Goal: Information Seeking & Learning: Learn about a topic

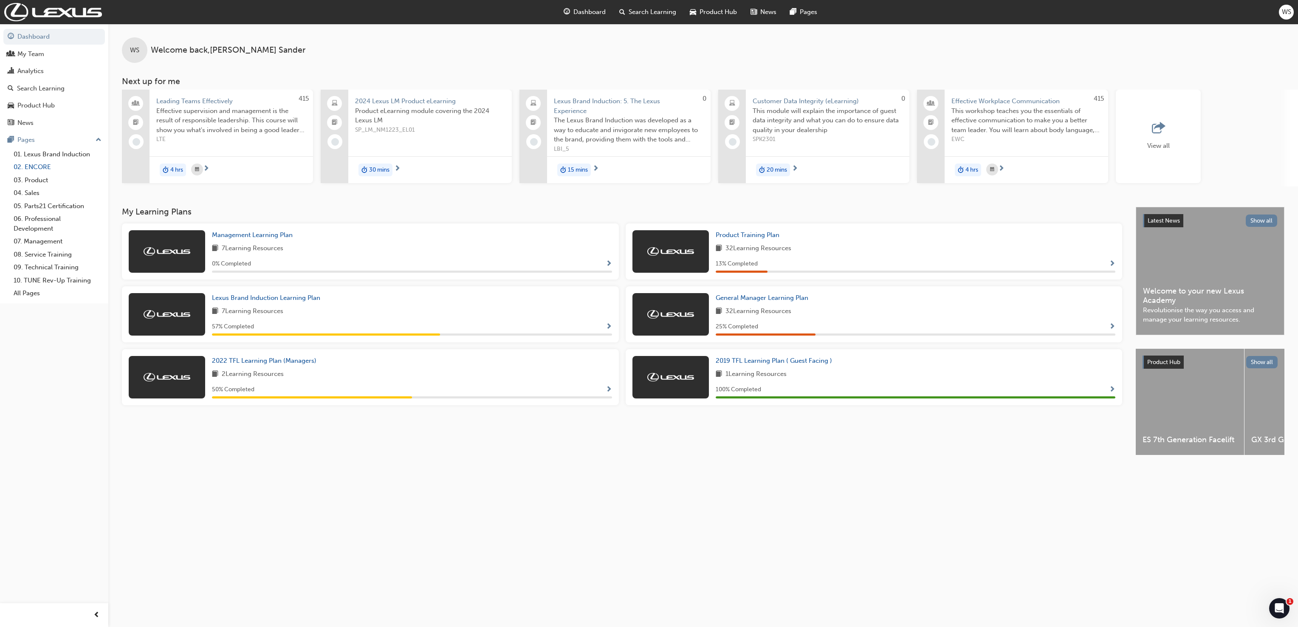
click at [37, 165] on link "02. ENCORE" at bounding box center [57, 167] width 95 height 13
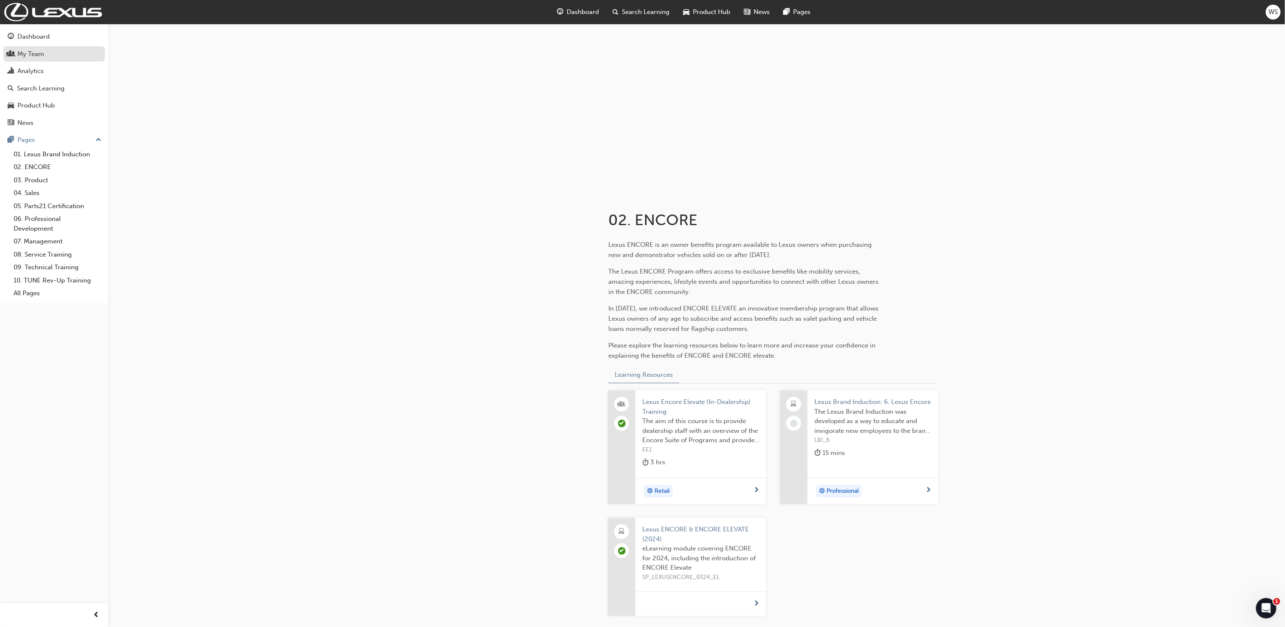
click at [31, 56] on div "My Team" at bounding box center [30, 54] width 27 height 10
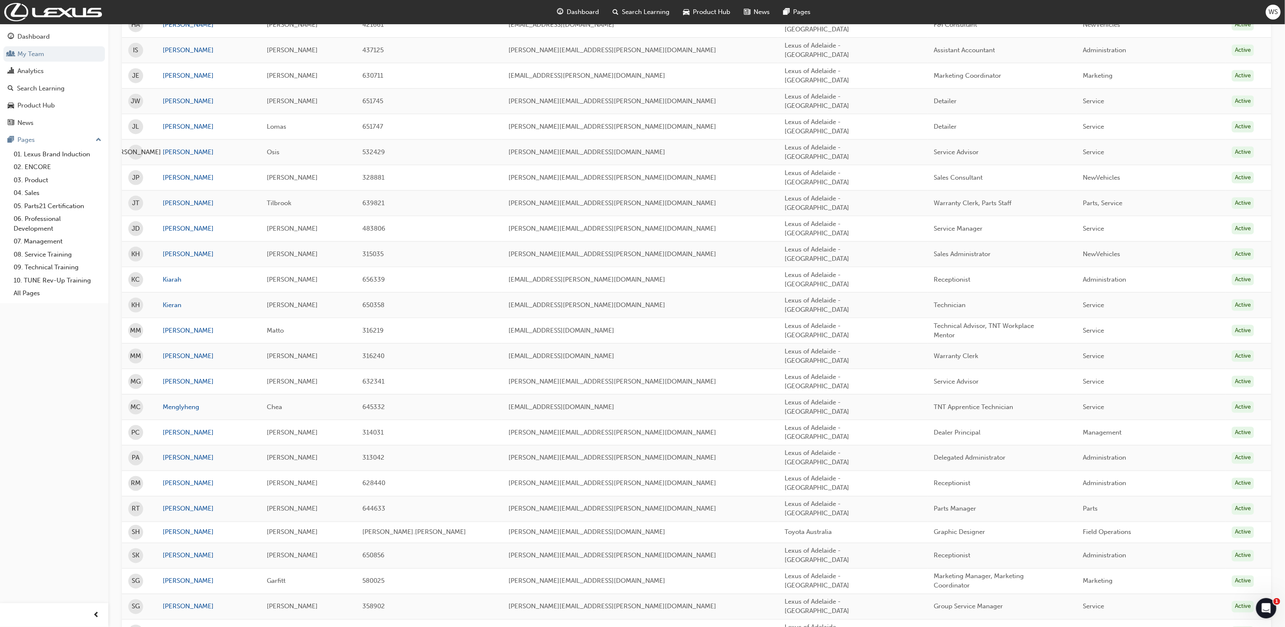
scroll to position [681, 0]
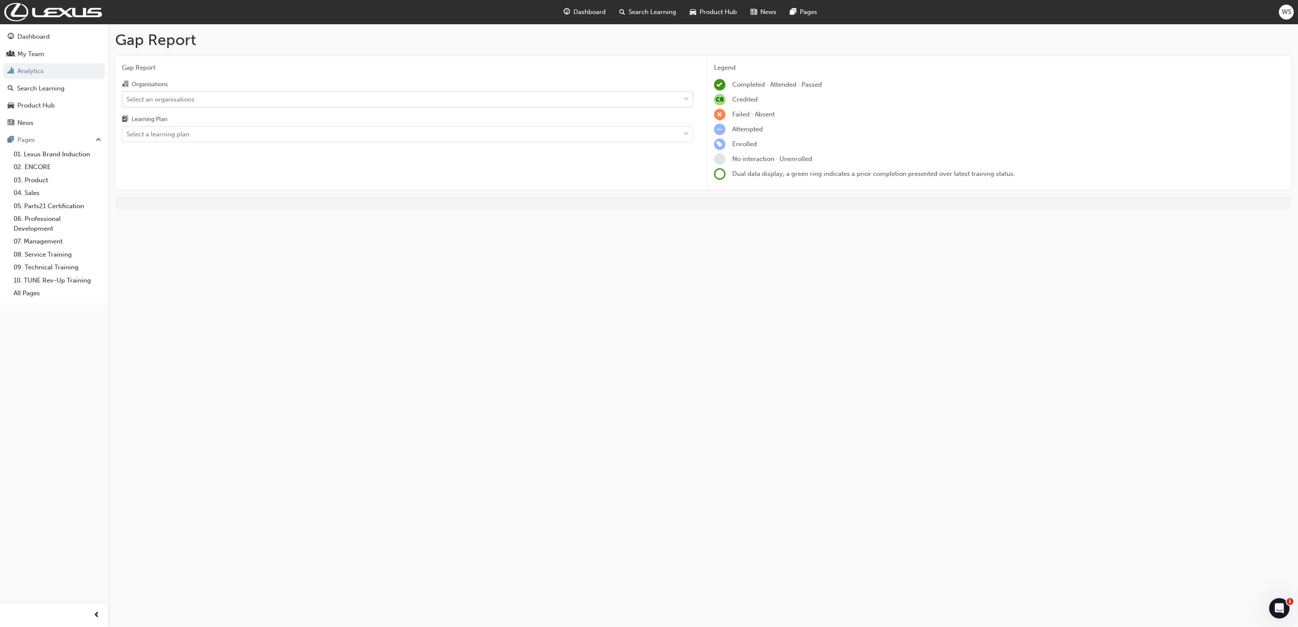
click at [178, 95] on div "Select an organisations" at bounding box center [161, 99] width 68 height 10
click at [127, 95] on input "Organisations Select an organisations" at bounding box center [127, 98] width 1 height 7
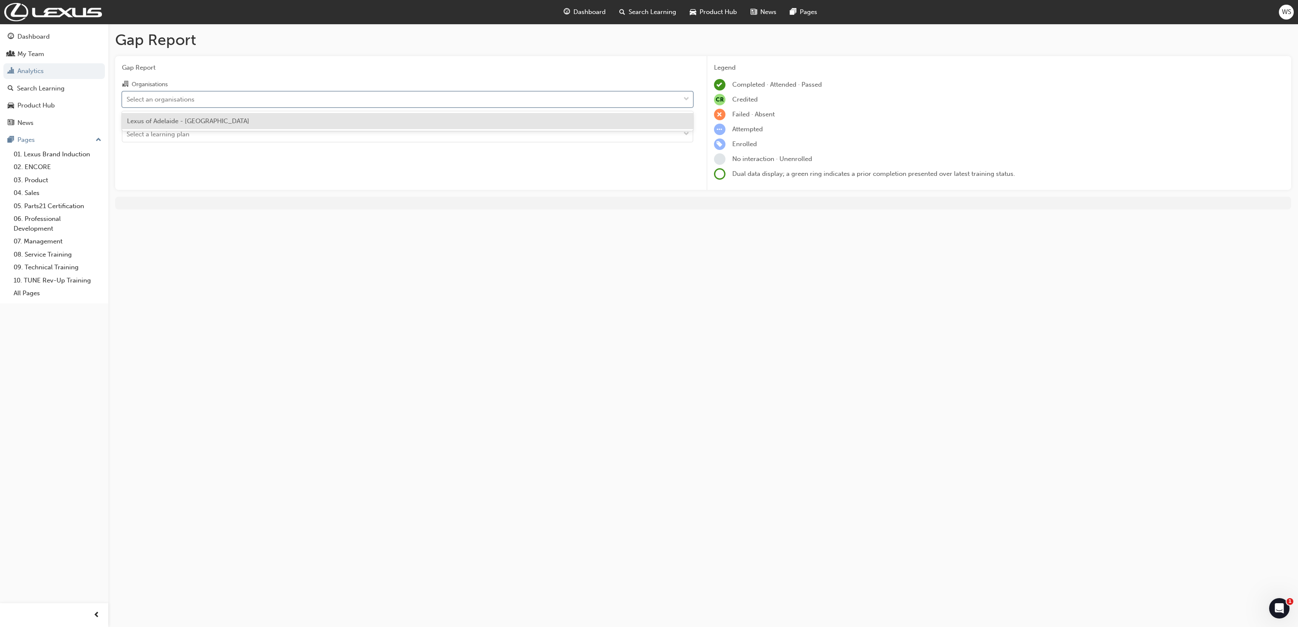
click at [176, 124] on div "Lexus of Adelaide - [GEOGRAPHIC_DATA]" at bounding box center [407, 121] width 571 height 17
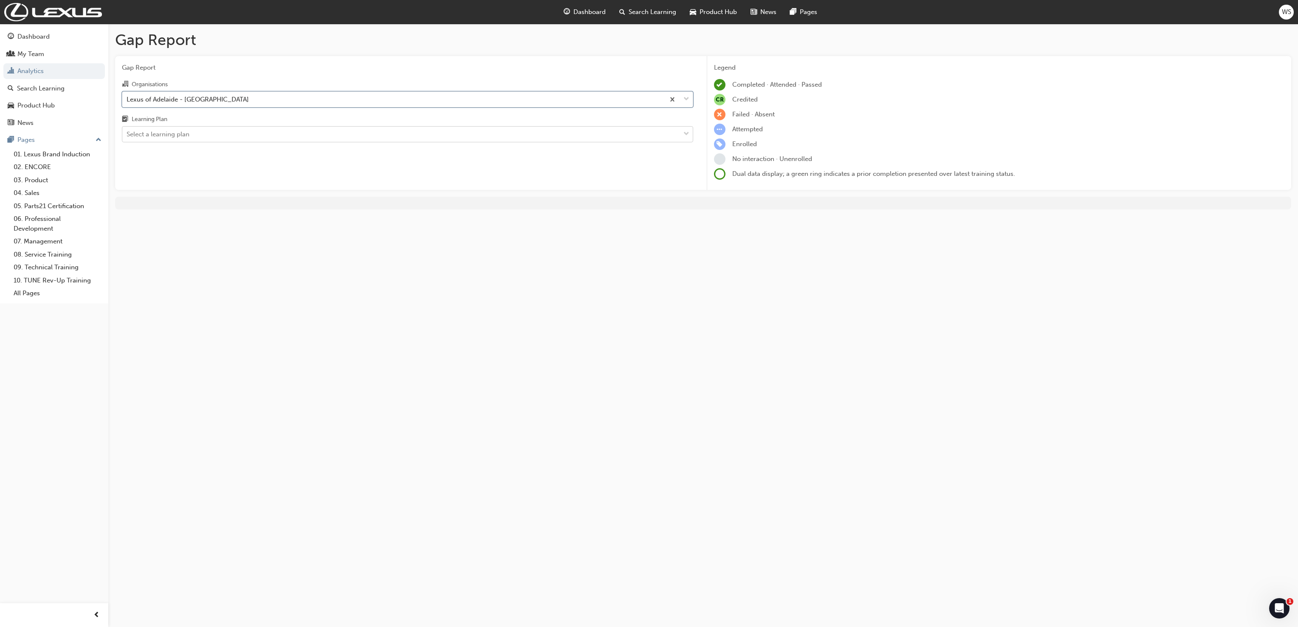
click at [169, 139] on div "Select a learning plan" at bounding box center [158, 135] width 63 height 10
click at [127, 138] on input "Learning Plan Select a learning plan" at bounding box center [127, 133] width 1 height 7
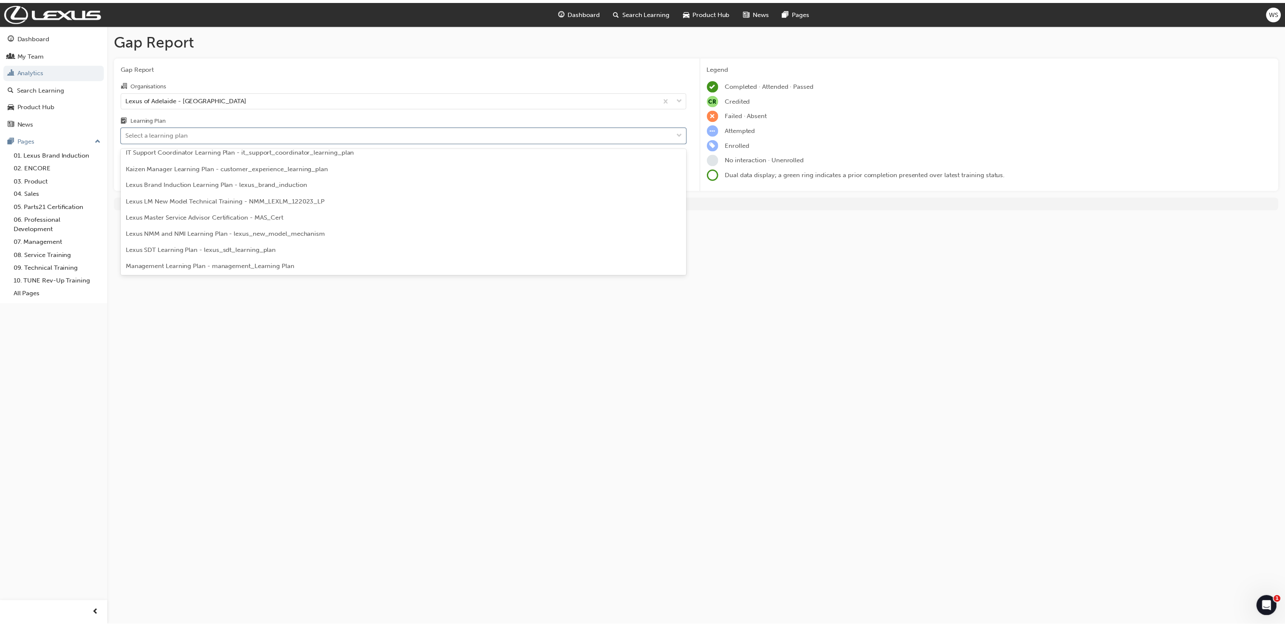
scroll to position [1158, 0]
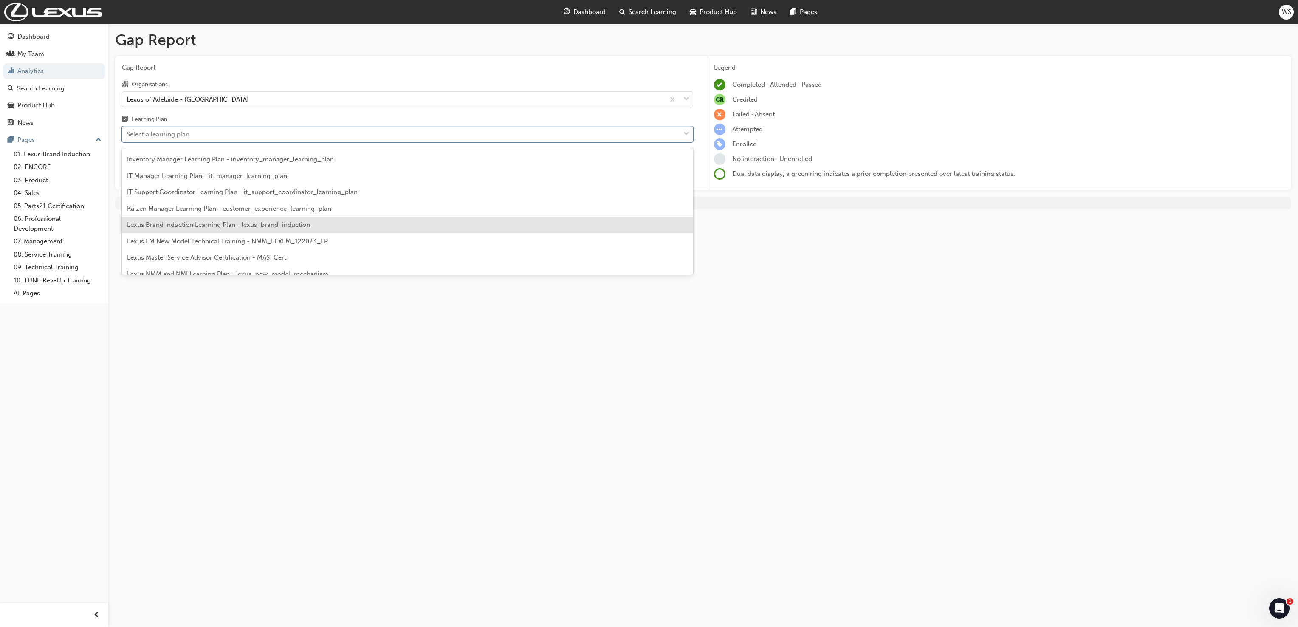
click at [222, 223] on span "Lexus Brand Induction Learning Plan - lexus_brand_induction" at bounding box center [218, 225] width 183 height 8
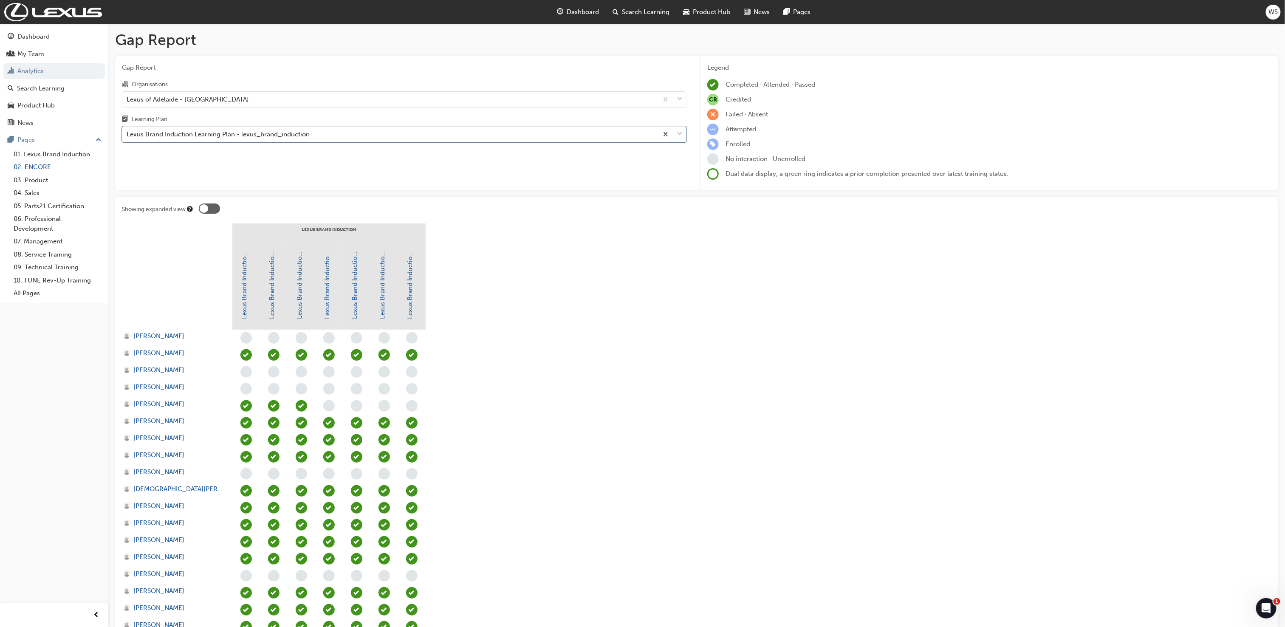
click at [37, 167] on link "02. ENCORE" at bounding box center [57, 167] width 95 height 13
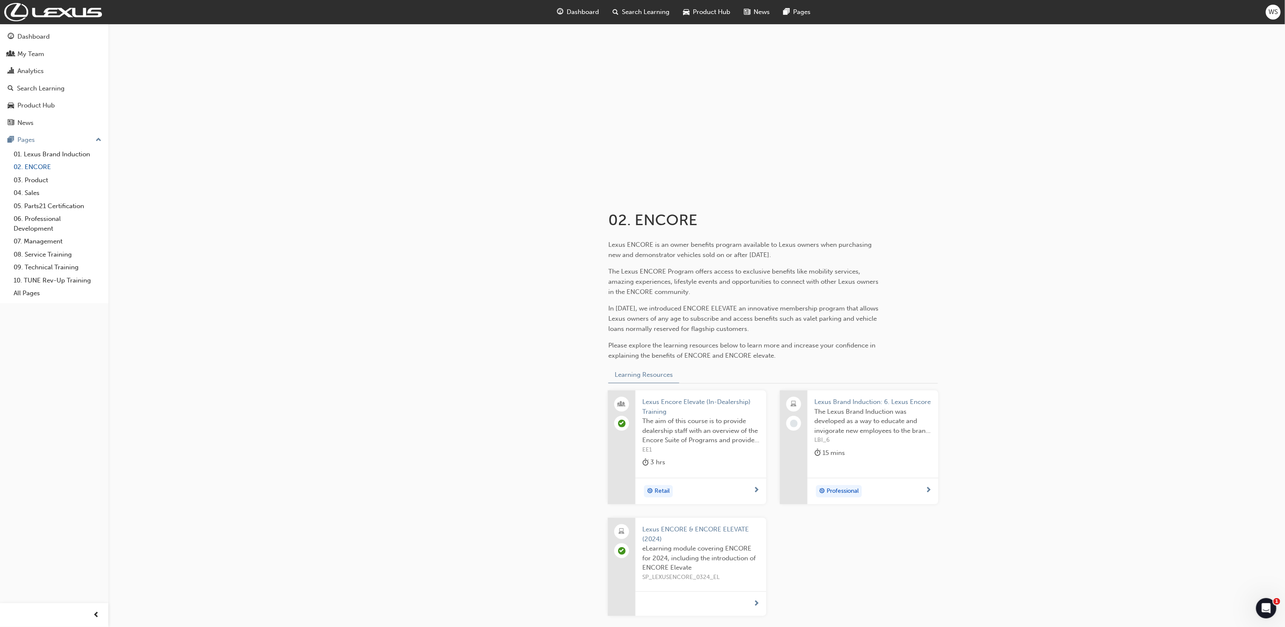
click at [42, 168] on link "02. ENCORE" at bounding box center [57, 167] width 95 height 13
click at [43, 44] on link "Dashboard" at bounding box center [53, 37] width 101 height 16
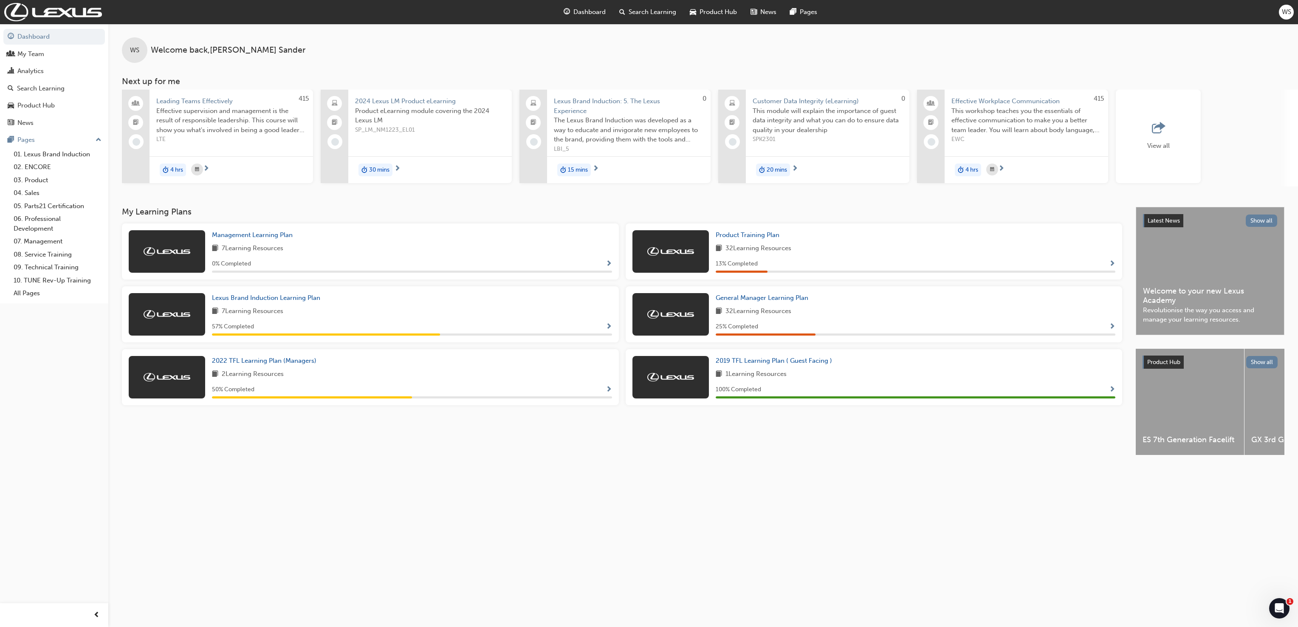
click at [576, 166] on span "15 mins" at bounding box center [578, 170] width 20 height 10
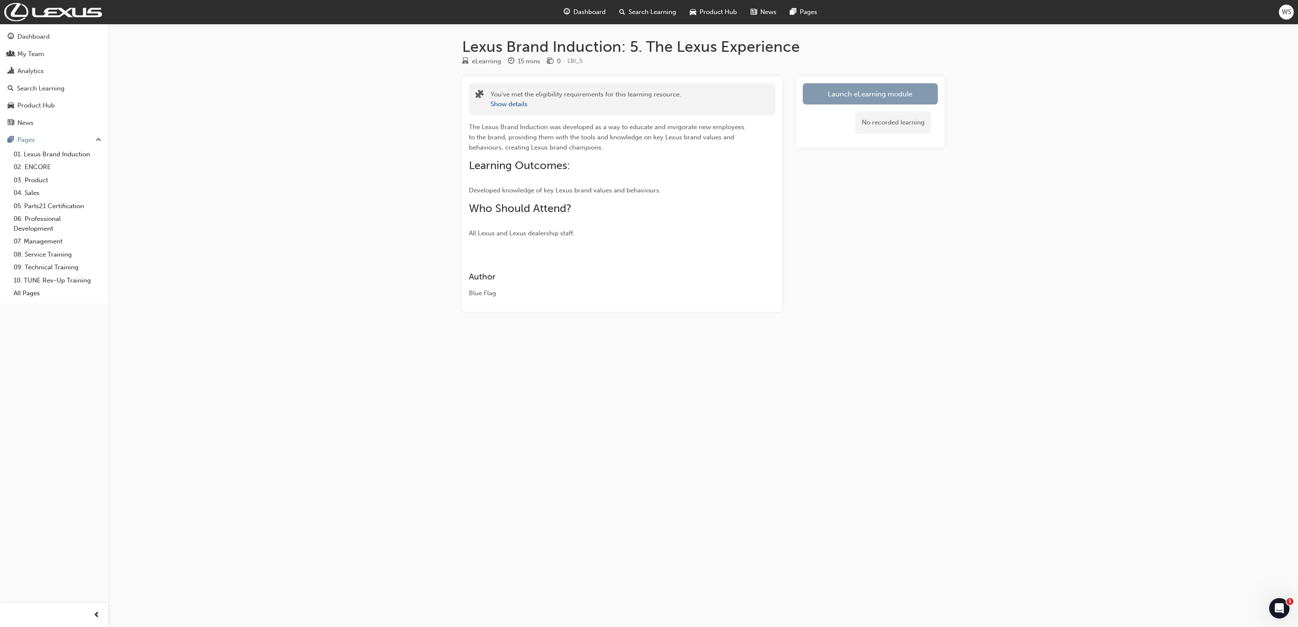
click at [834, 96] on link "Launch eLearning module" at bounding box center [870, 93] width 135 height 21
